Goal: Find specific page/section: Find specific page/section

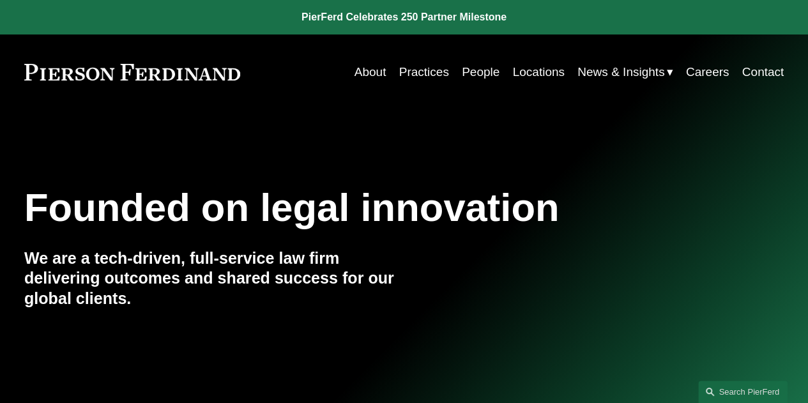
click at [462, 70] on link "People" at bounding box center [481, 72] width 38 height 24
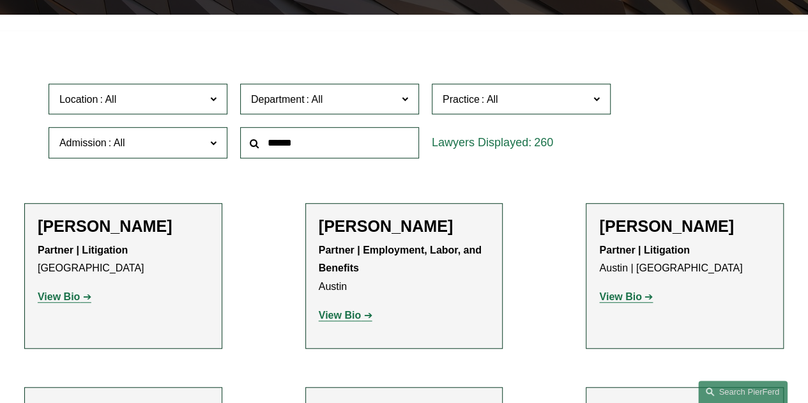
scroll to position [319, 0]
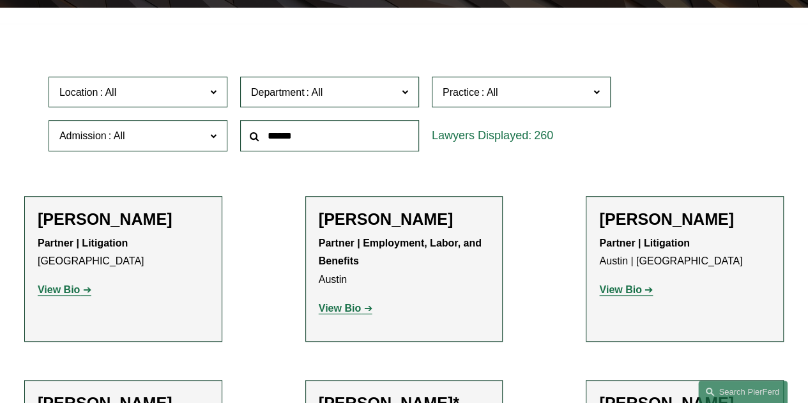
click at [346, 142] on input "text" at bounding box center [329, 135] width 179 height 31
type input "******"
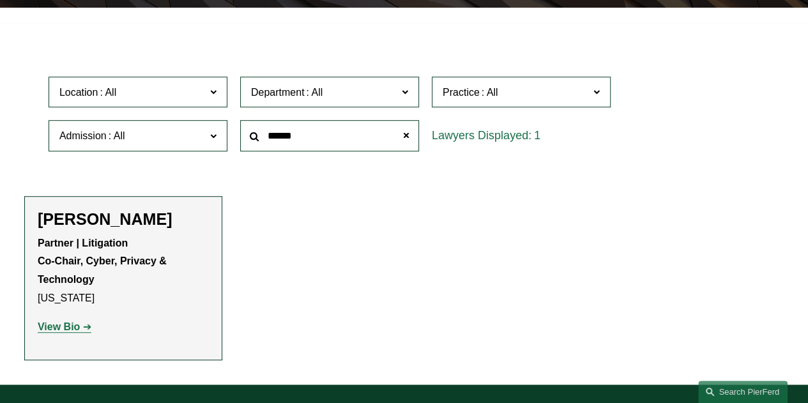
click at [73, 329] on strong "View Bio" at bounding box center [59, 326] width 42 height 11
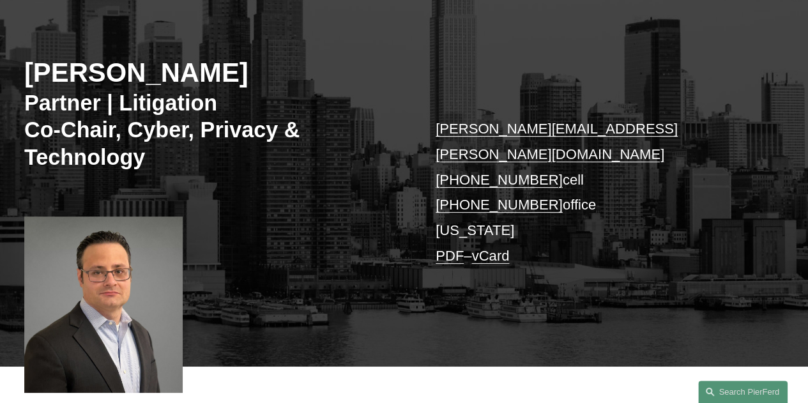
scroll to position [319, 0]
